Goal: Information Seeking & Learning: Understand process/instructions

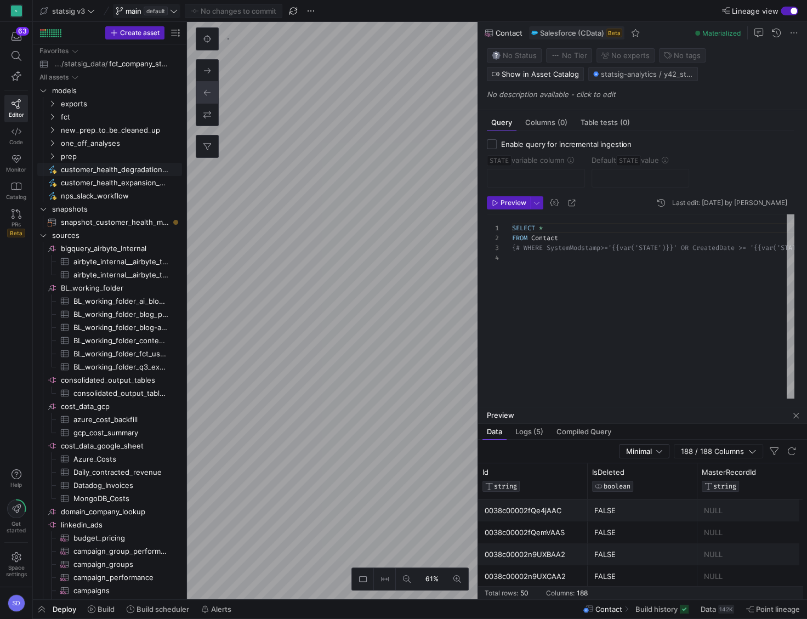
scroll to position [29, 0]
click at [52, 116] on icon "Press SPACE to select this row." at bounding box center [52, 116] width 8 height 7
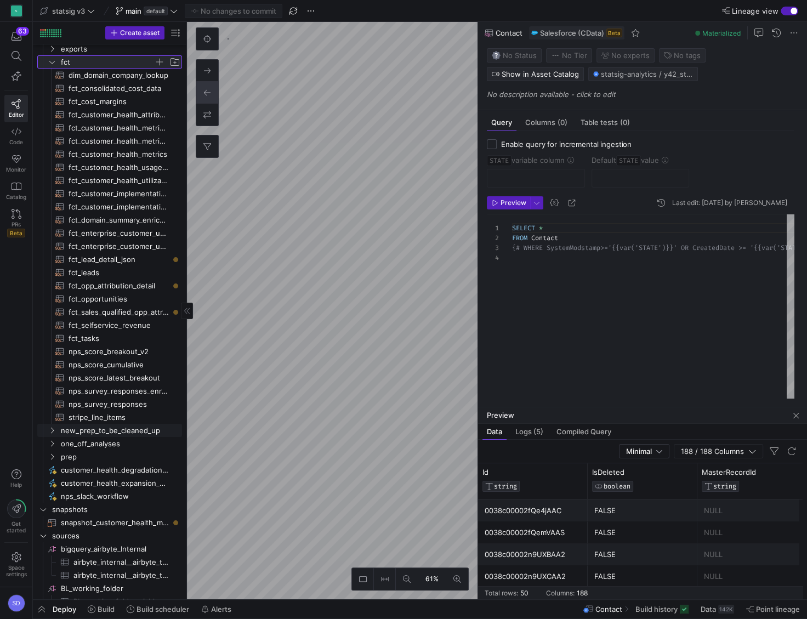
scroll to position [0, 0]
click at [119, 220] on span "fct_domain_summary_enriched​​​​​​​​​​" at bounding box center [119, 218] width 101 height 13
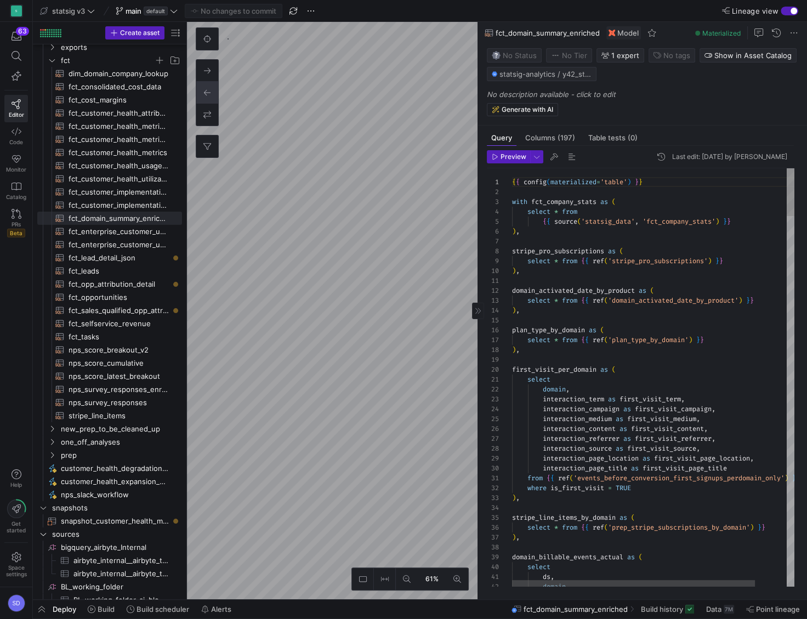
scroll to position [39, 150]
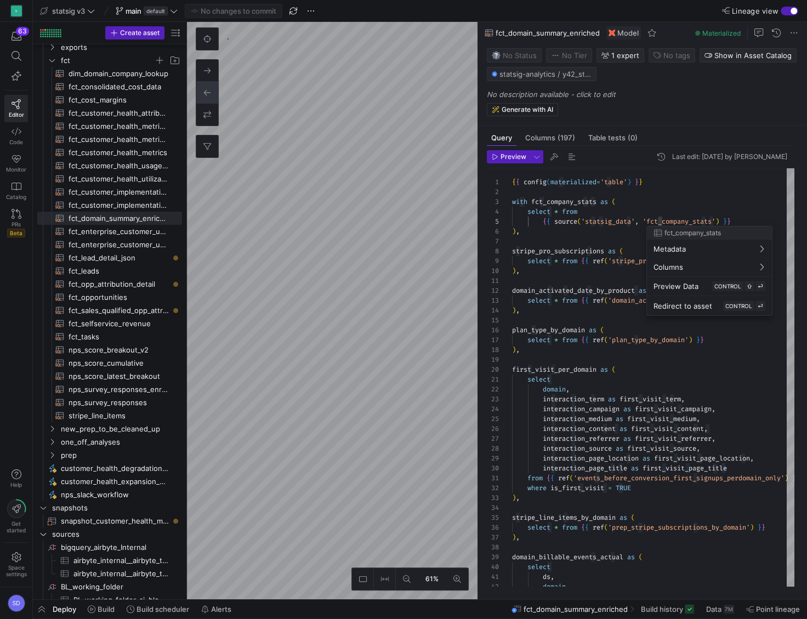
click at [555, 135] on div at bounding box center [403, 309] width 807 height 619
click at [555, 135] on span "Columns (197)" at bounding box center [550, 137] width 50 height 7
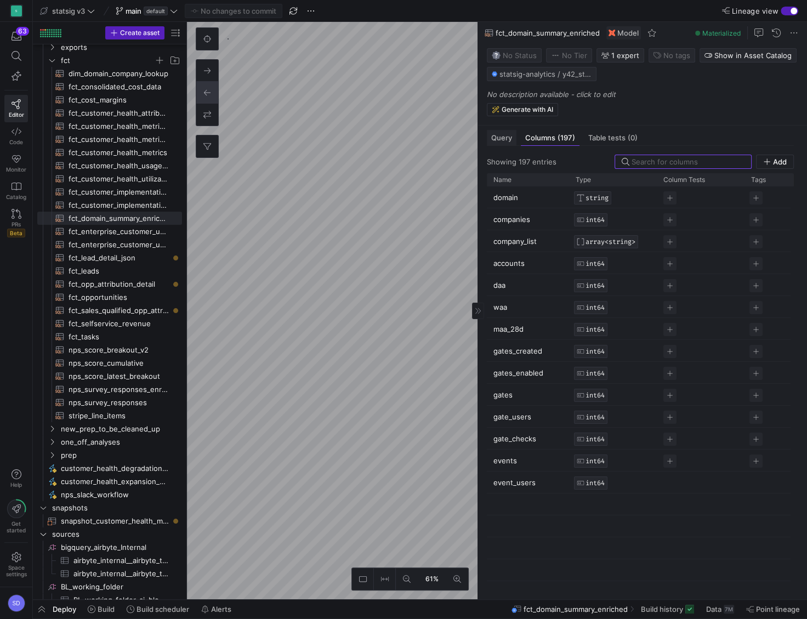
click at [508, 138] on span "Query" at bounding box center [501, 137] width 21 height 7
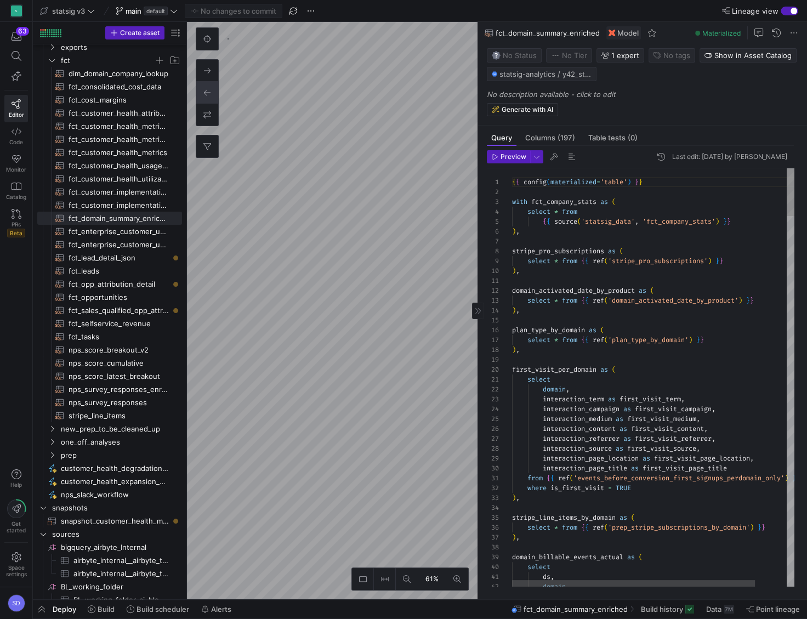
scroll to position [59, 118]
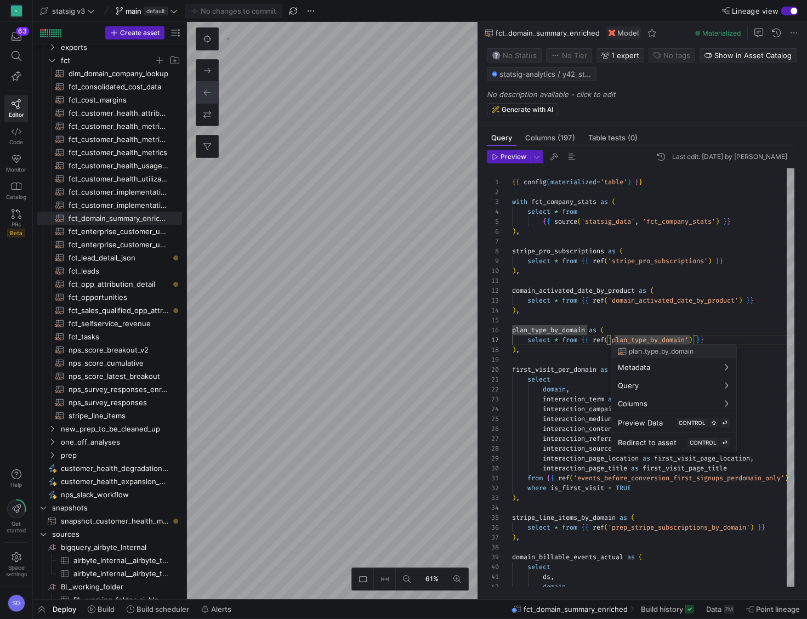
click at [636, 322] on div at bounding box center [403, 309] width 807 height 619
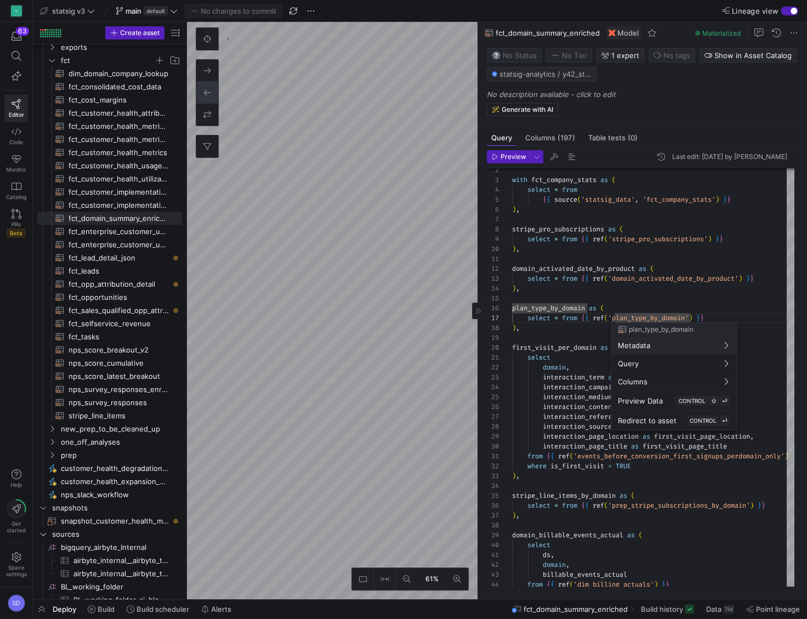
click at [637, 316] on div at bounding box center [403, 309] width 807 height 619
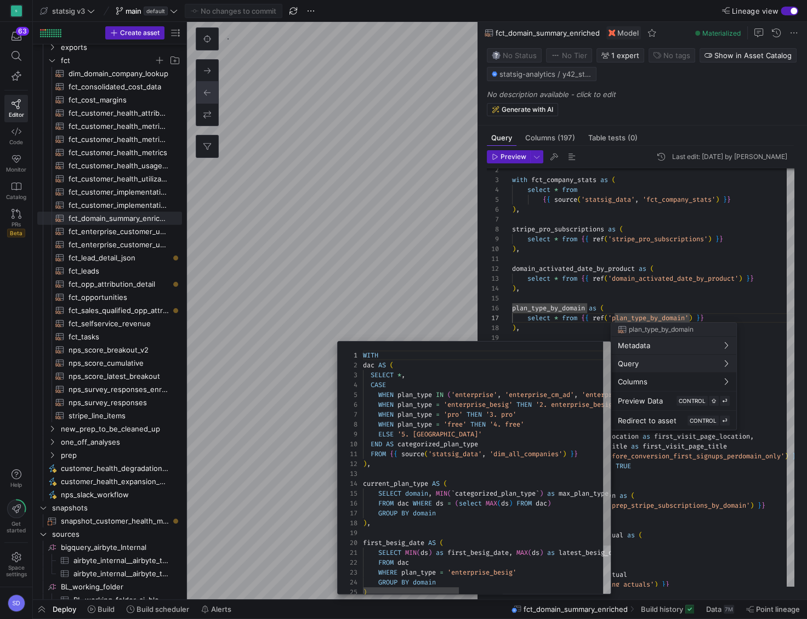
scroll to position [99, 0]
click at [591, 293] on div at bounding box center [403, 309] width 807 height 619
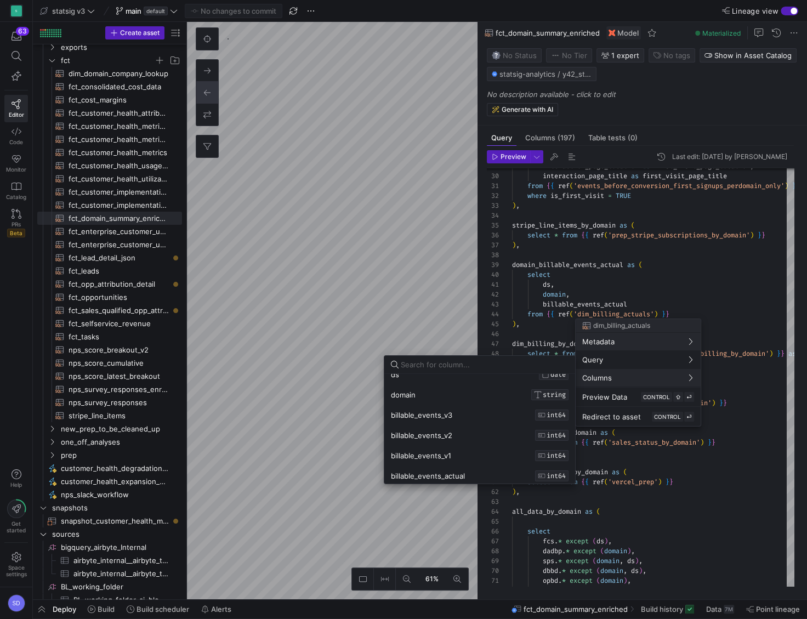
scroll to position [11, 0]
click at [548, 318] on div at bounding box center [403, 309] width 807 height 619
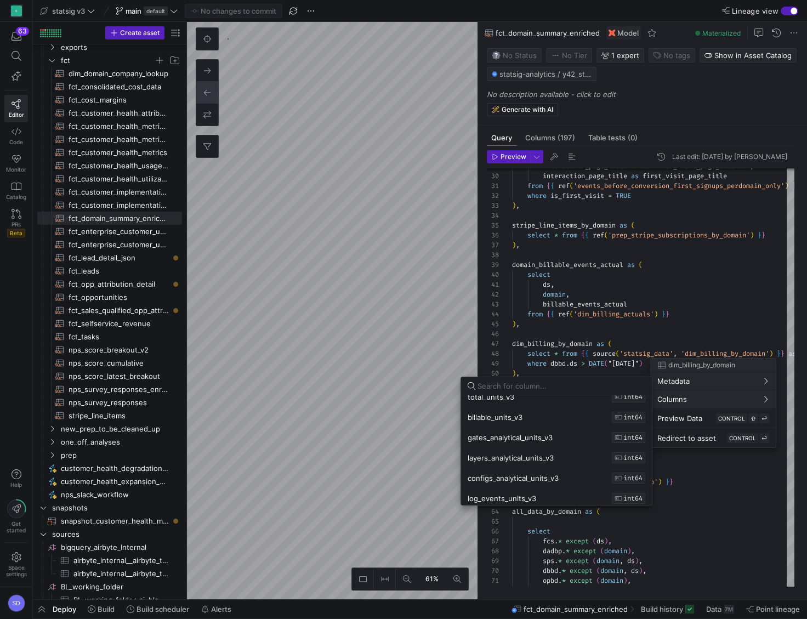
scroll to position [181, 0]
click at [615, 334] on div at bounding box center [403, 309] width 807 height 619
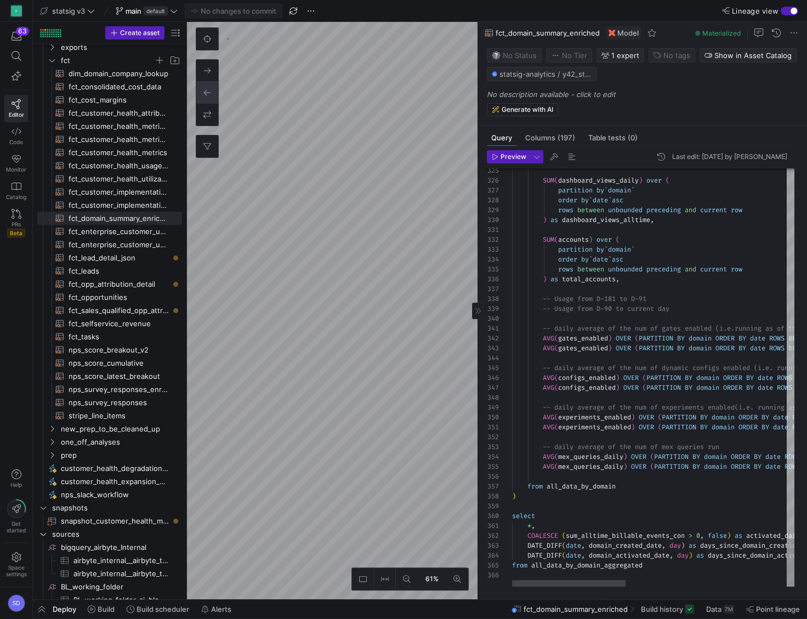
scroll to position [59, 71]
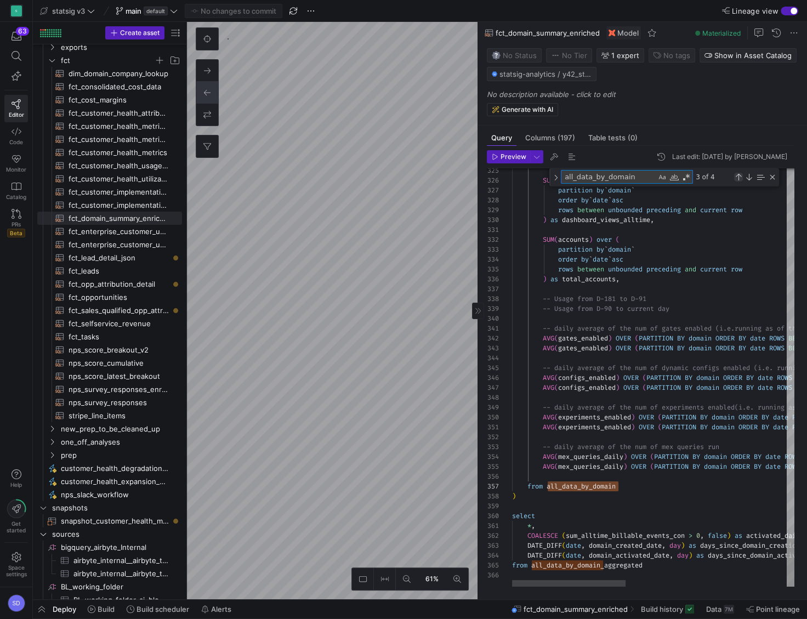
click at [739, 174] on div "Previous Match (⇧Enter)" at bounding box center [738, 177] width 9 height 9
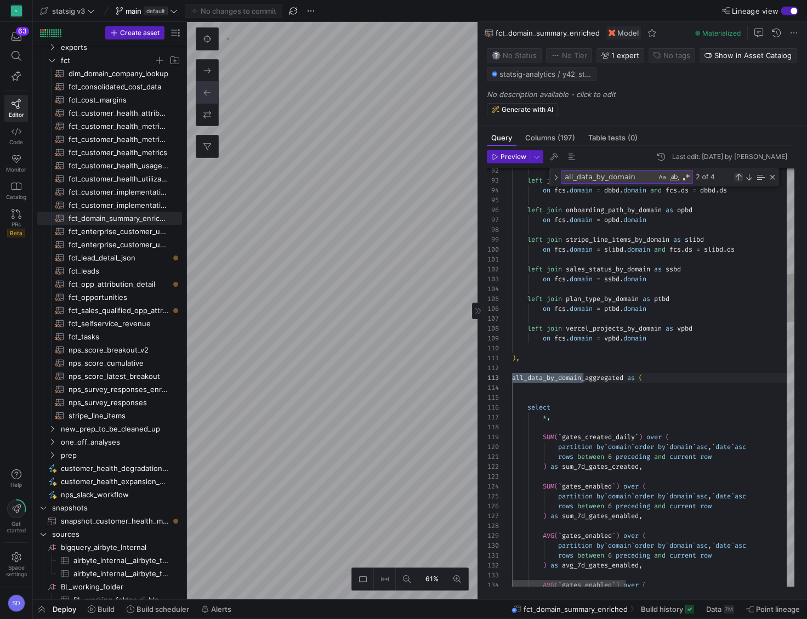
click at [739, 174] on div "Previous Match (⇧Enter)" at bounding box center [738, 177] width 9 height 9
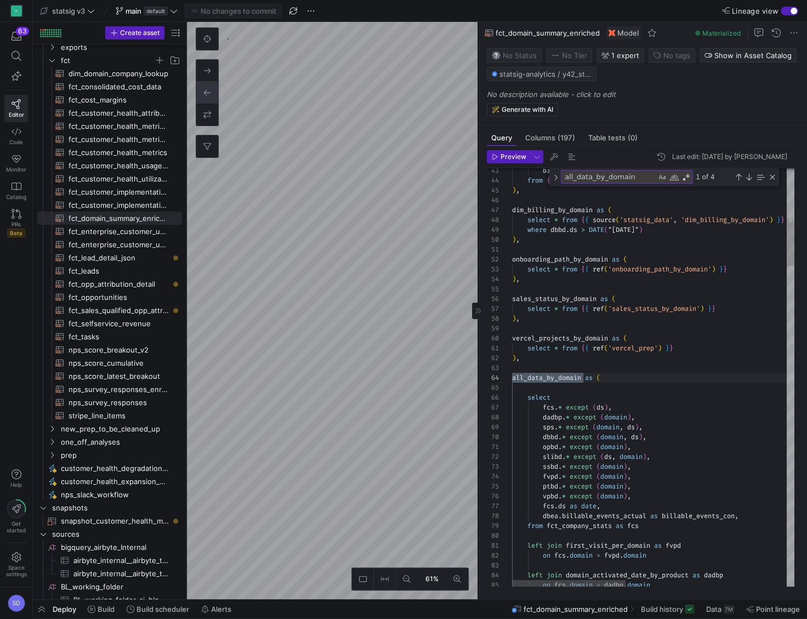
scroll to position [78, 75]
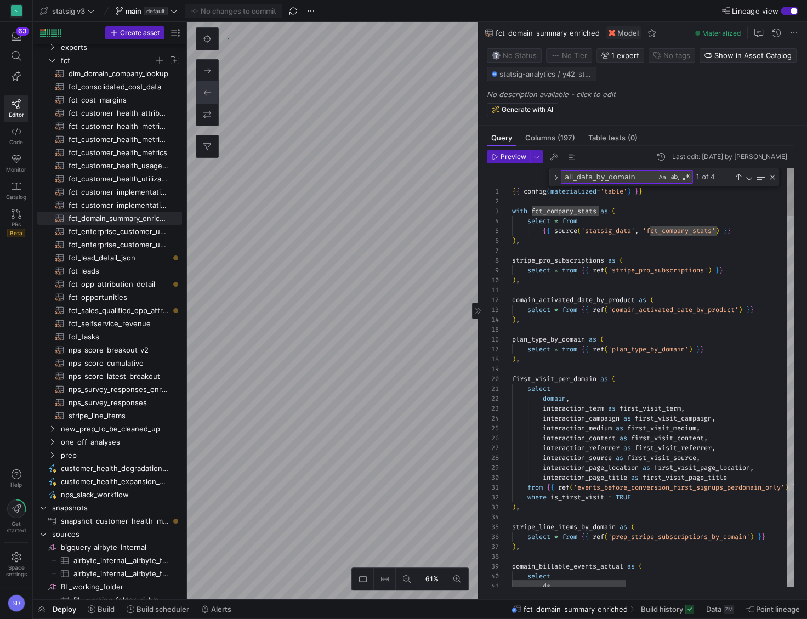
type textarea "{{ config(materialized='table') }} with fct_company_stats as ( select * from {{…"
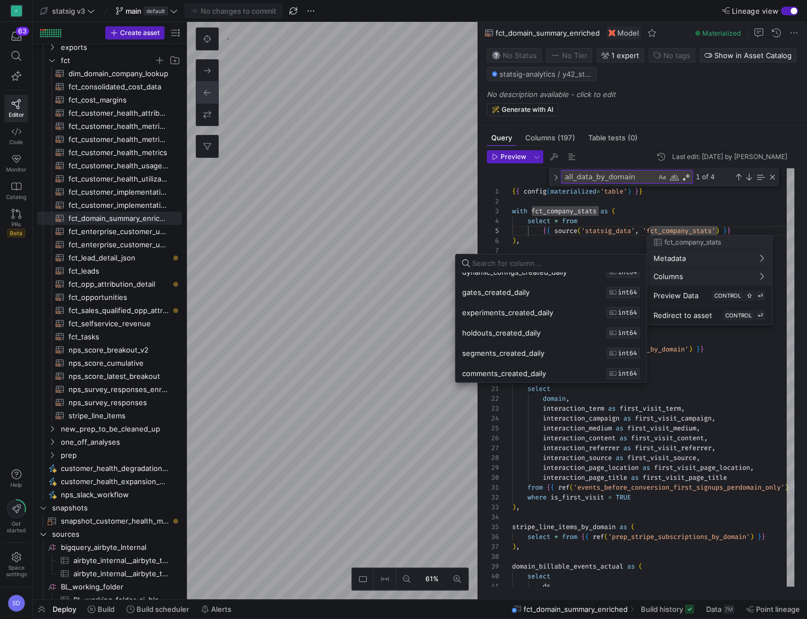
scroll to position [861, 0]
click at [551, 261] on input at bounding box center [556, 263] width 168 height 9
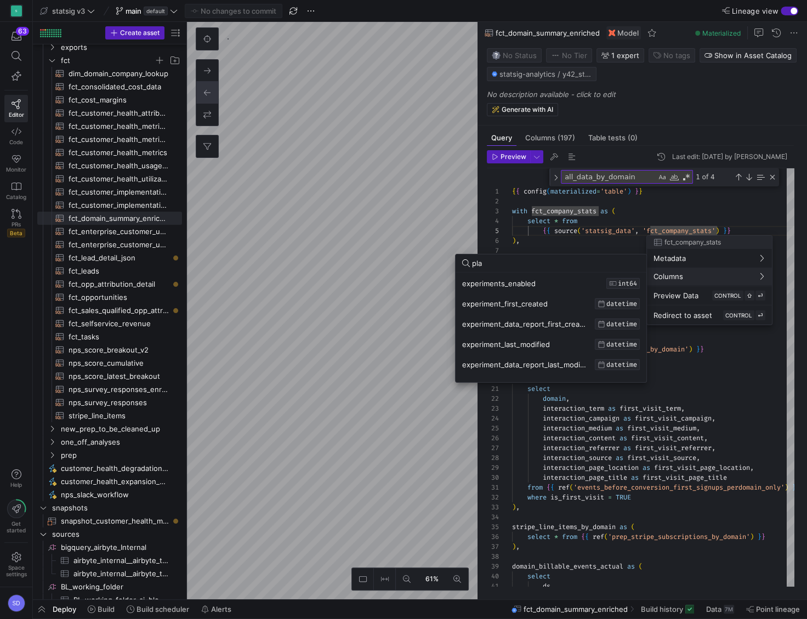
scroll to position [0, 0]
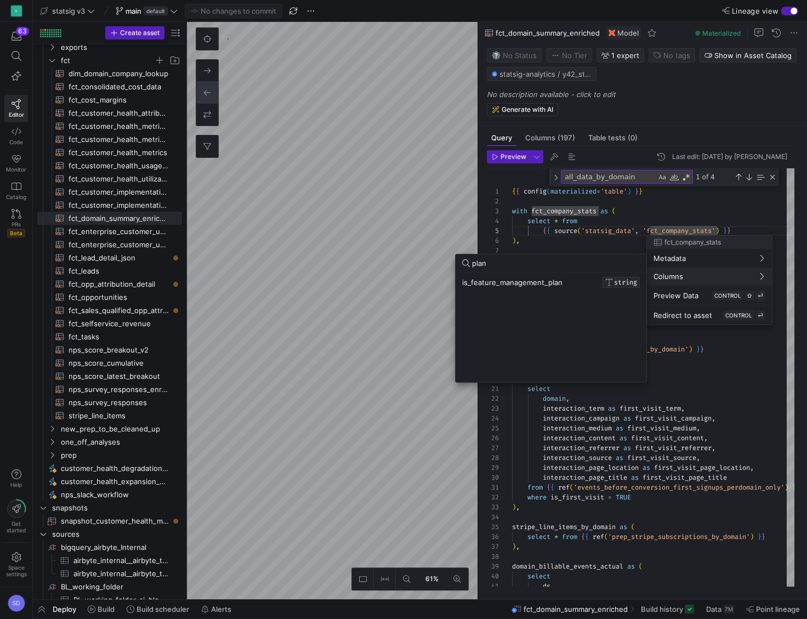
click at [513, 262] on input "plan" at bounding box center [556, 263] width 168 height 9
type input "p"
type input "t"
click at [600, 429] on div at bounding box center [403, 309] width 807 height 619
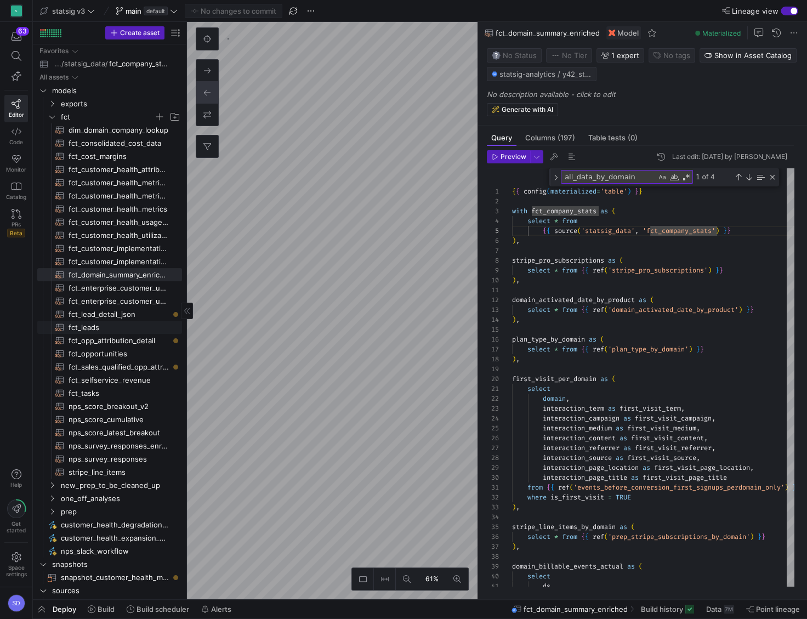
click at [90, 329] on span "fct_leads​​​​​​​​​​" at bounding box center [119, 327] width 101 height 13
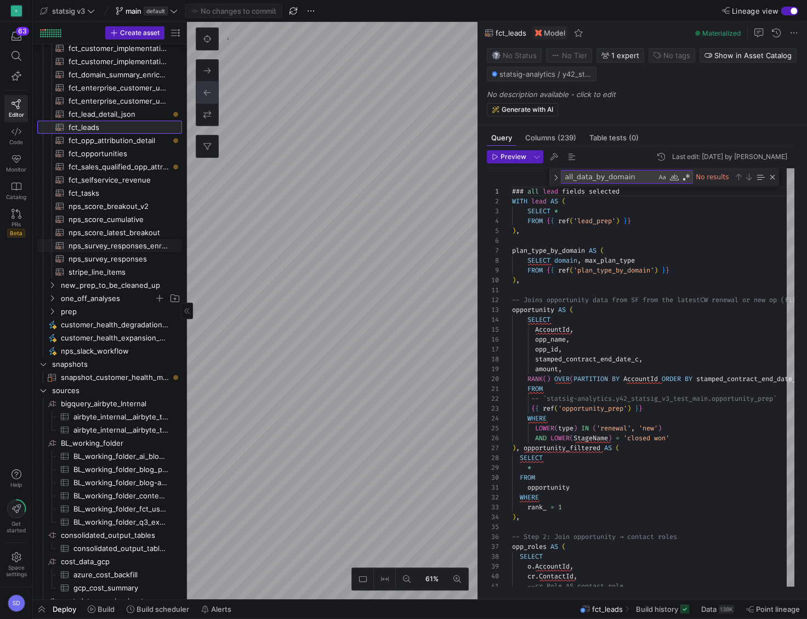
scroll to position [218, 0]
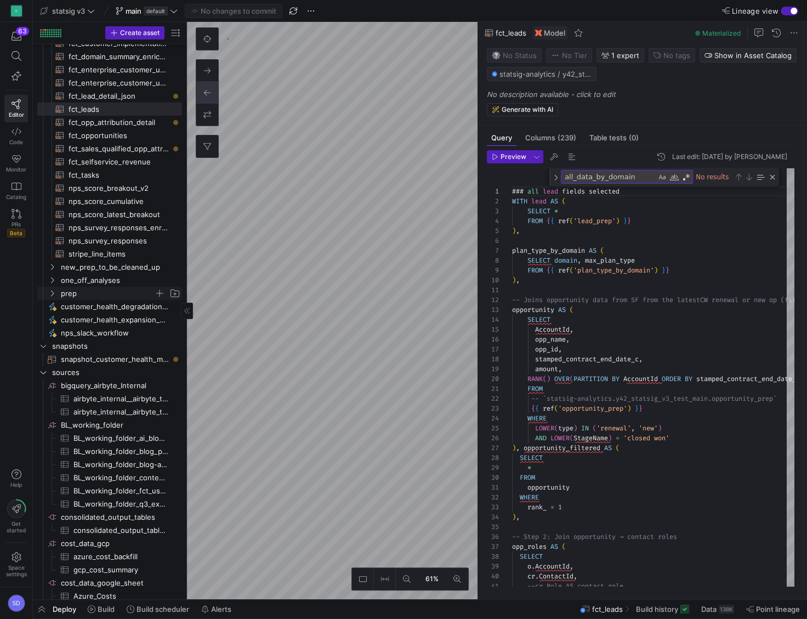
click at [54, 296] on icon "Press SPACE to select this row." at bounding box center [52, 293] width 8 height 7
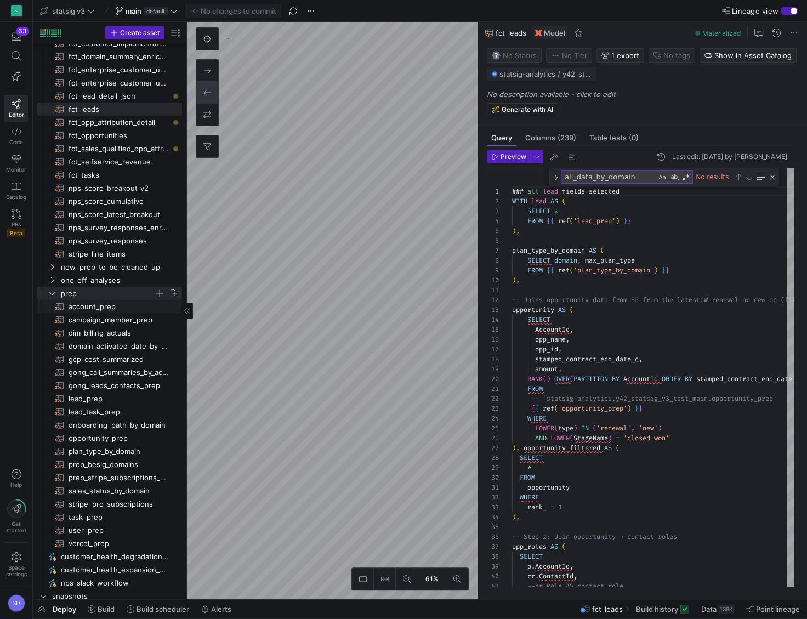
click at [77, 309] on span "account_prep​​​​​​​​​​" at bounding box center [119, 306] width 101 height 13
type textarea "WITH MaxUpdatedDate AS ( SELECT `Id` as `account_id`, MAX(`_y42_extracted_at`) …"
